Goal: Transaction & Acquisition: Purchase product/service

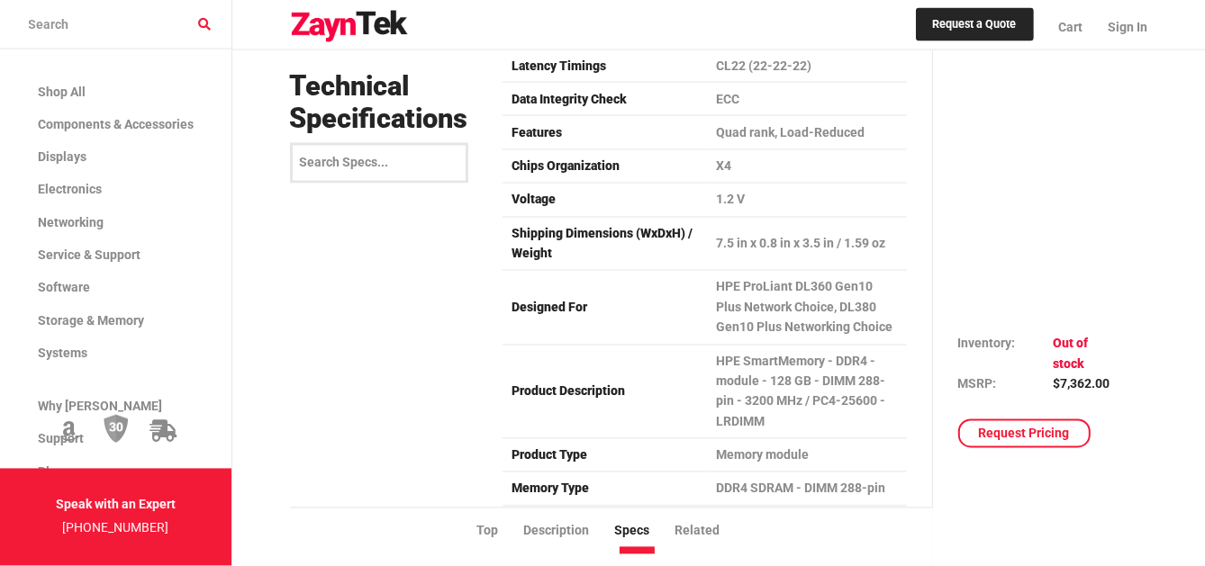
scroll to position [2313, 0]
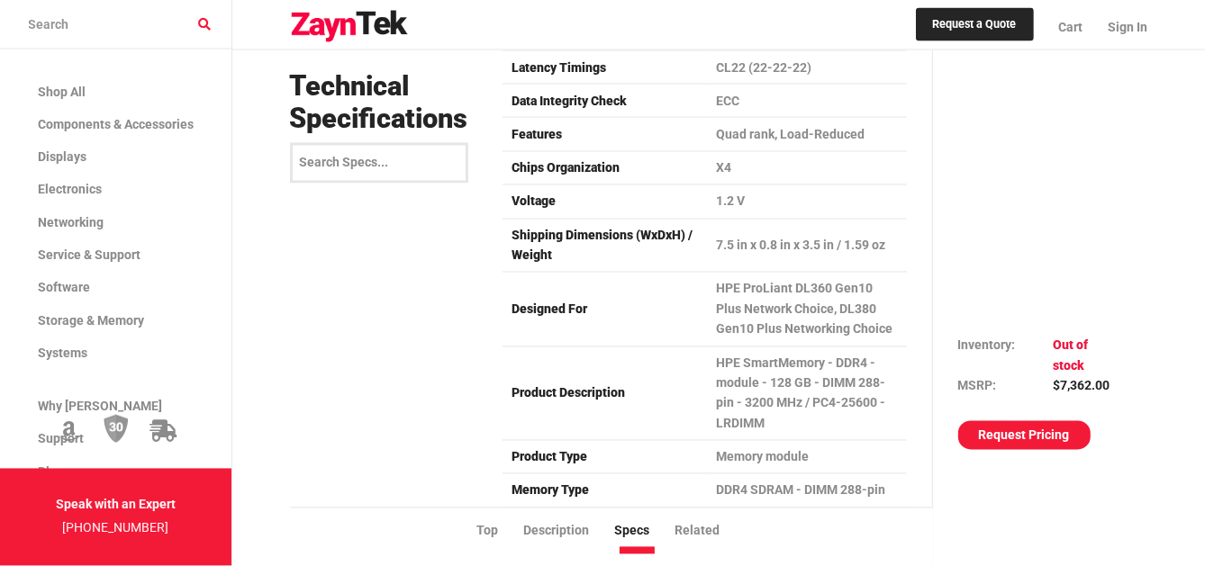
click at [1027, 434] on link "Request Pricing" at bounding box center [1024, 435] width 132 height 29
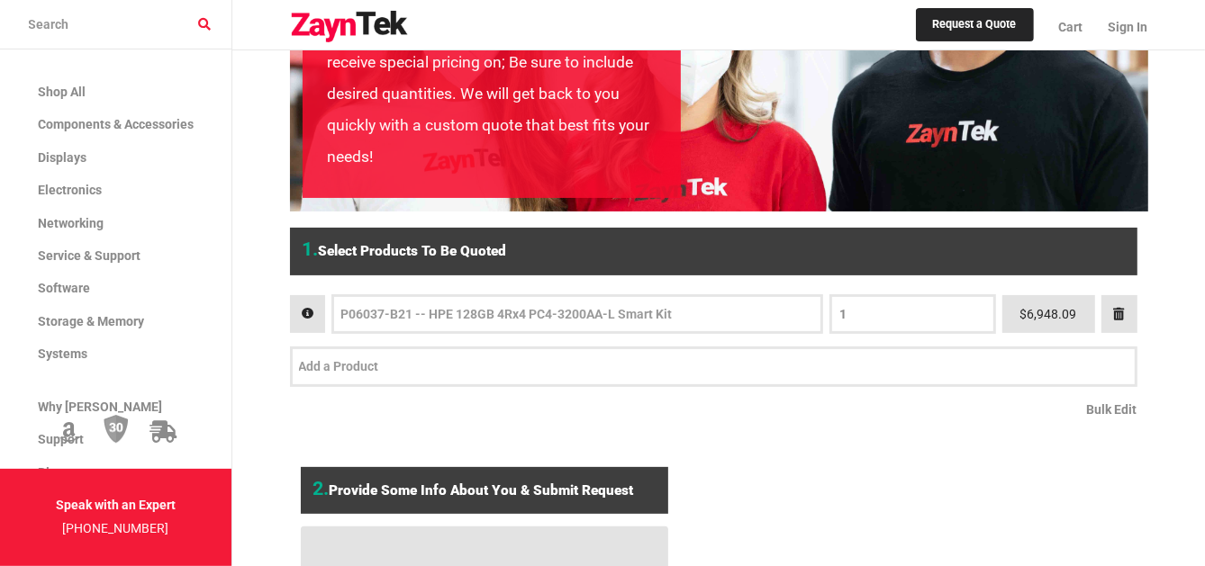
scroll to position [217, 0]
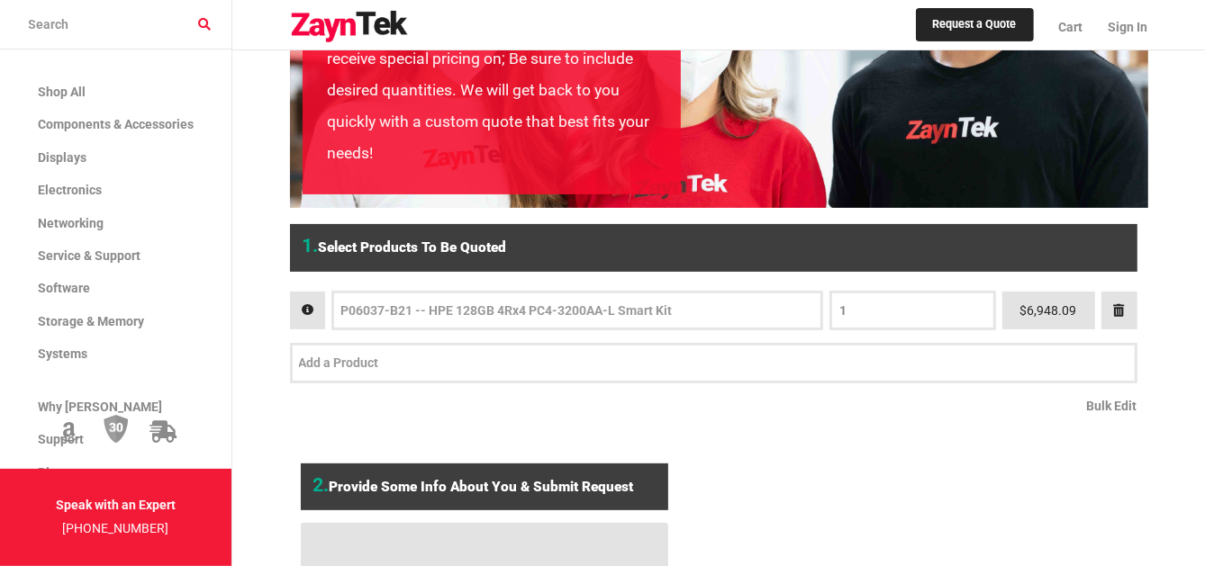
click at [767, 311] on input "text" at bounding box center [577, 311] width 474 height 23
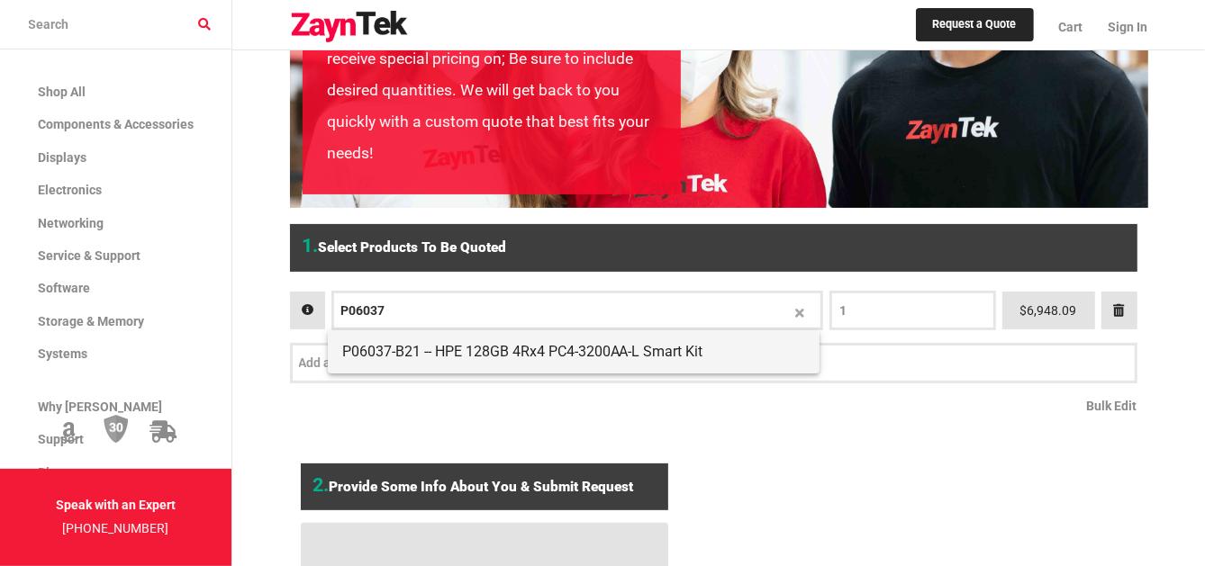
type input "P06037"
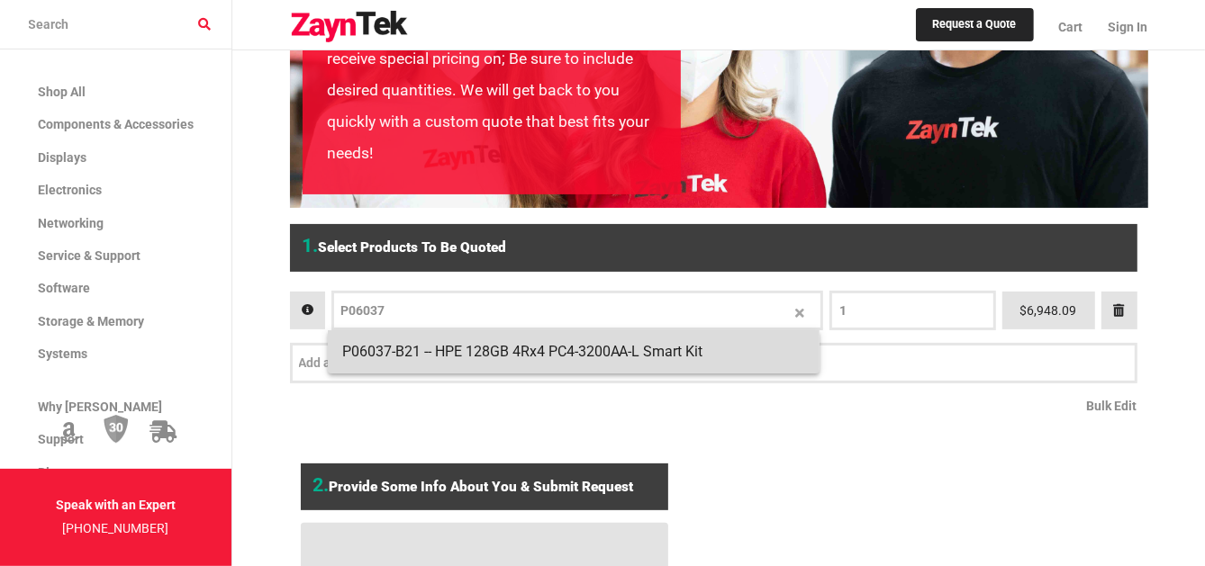
click at [708, 343] on span "P06037-B21 -- HPE 128GB 4Rx4 PC4-3200AA-L Smart Kit" at bounding box center [573, 351] width 463 height 43
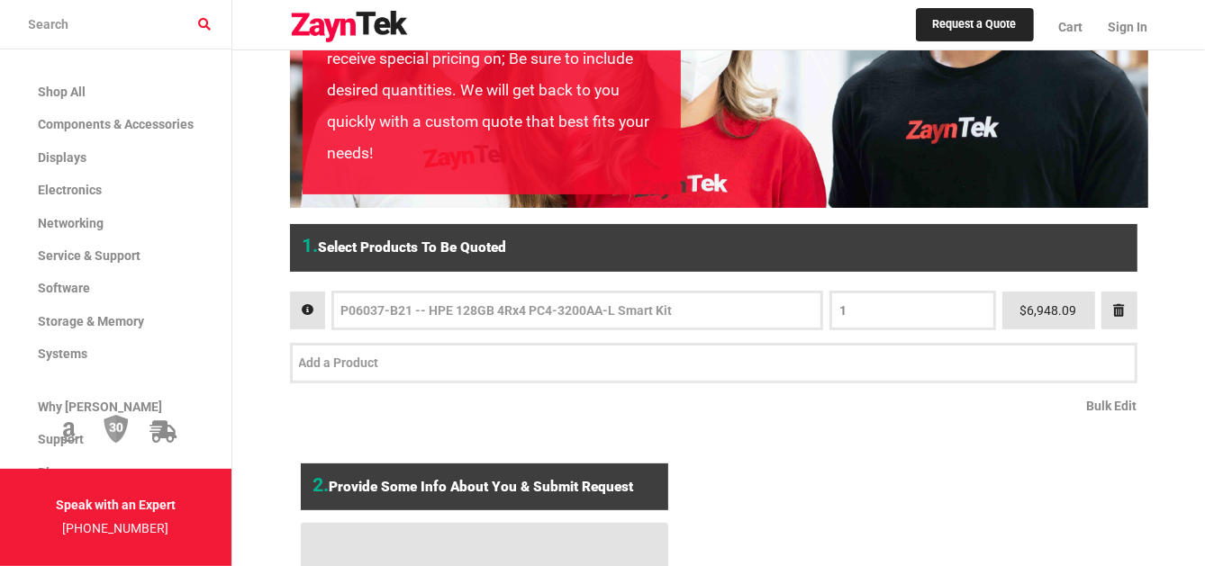
click at [1002, 310] on div "$6,948.09" at bounding box center [1048, 311] width 93 height 39
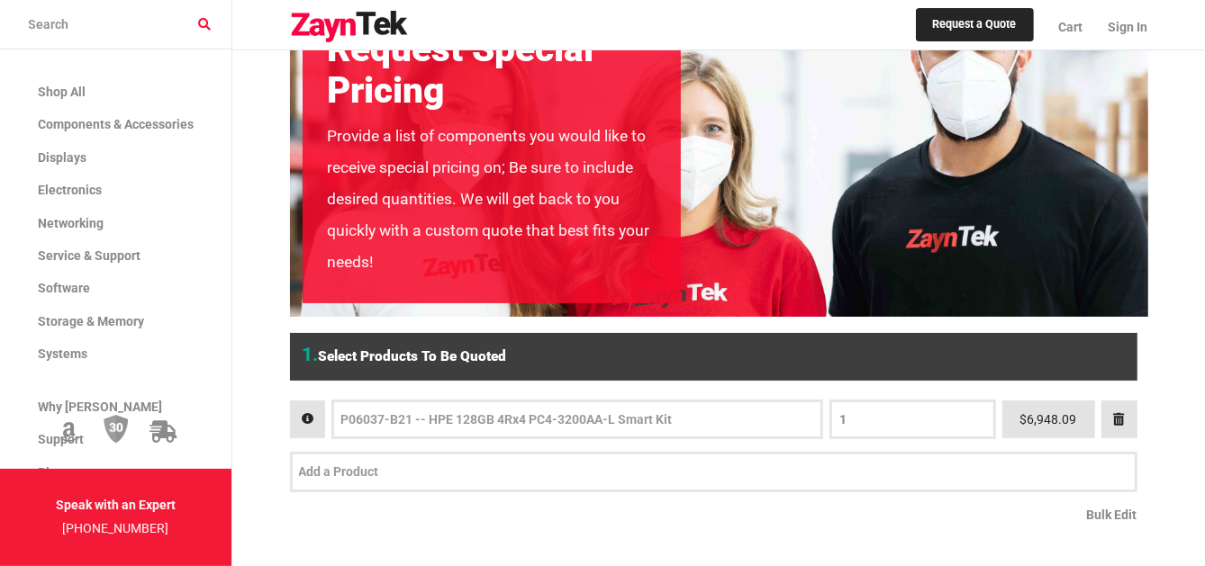
scroll to position [0, 0]
